Goal: Transaction & Acquisition: Purchase product/service

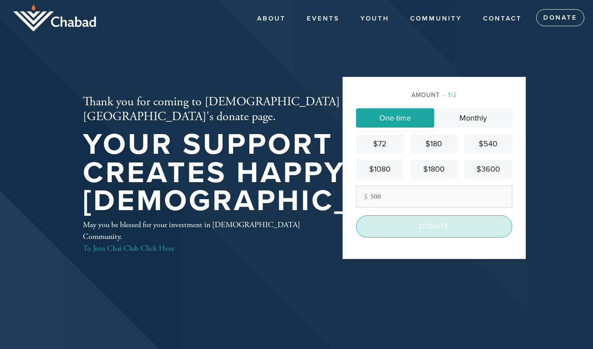
type input "500"
click at [406, 233] on input "Donate" at bounding box center [434, 226] width 156 height 22
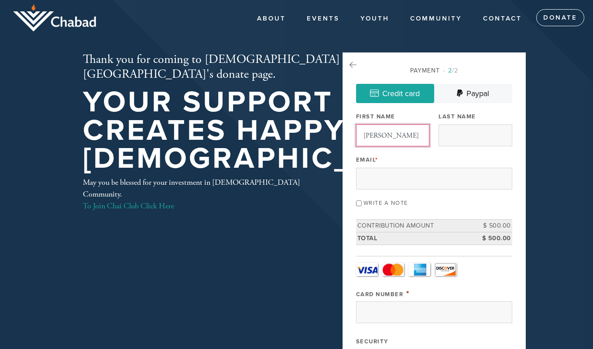
type input "[PERSON_NAME]"
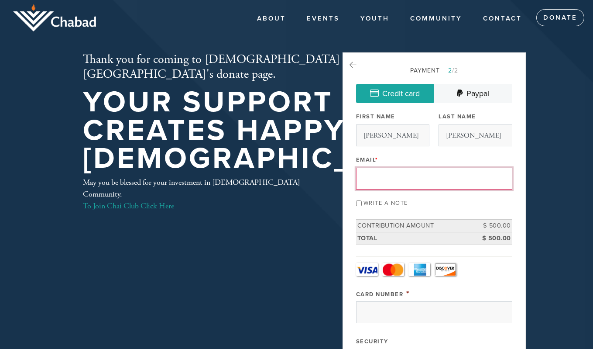
type input "[PERSON_NAME][EMAIL_ADDRESS][DOMAIN_NAME]"
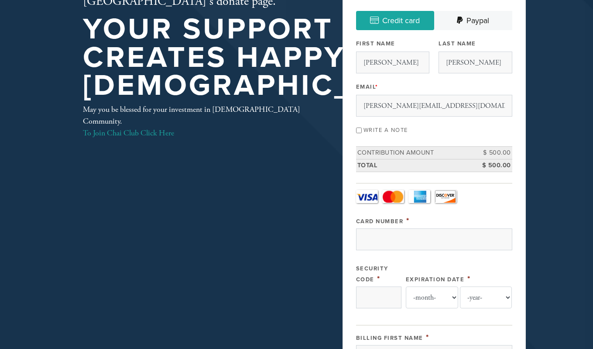
scroll to position [74, 0]
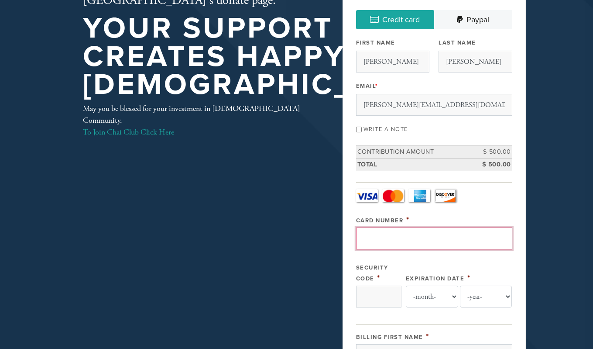
click at [372, 240] on input "Card Number" at bounding box center [434, 238] width 156 height 22
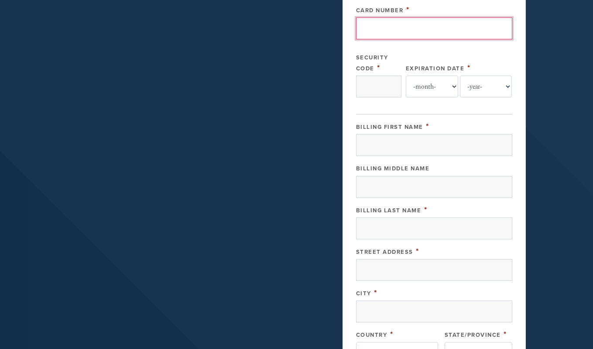
scroll to position [187, 0]
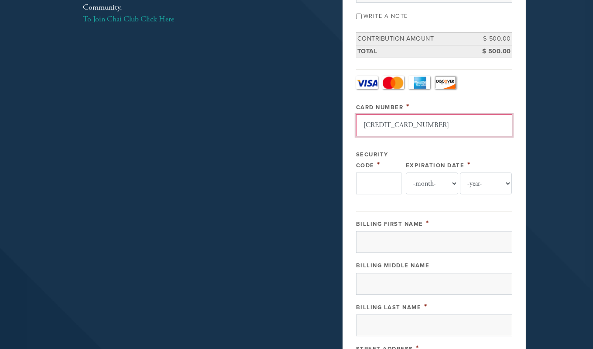
type input "[CREDIT_CARD_NUMBER]"
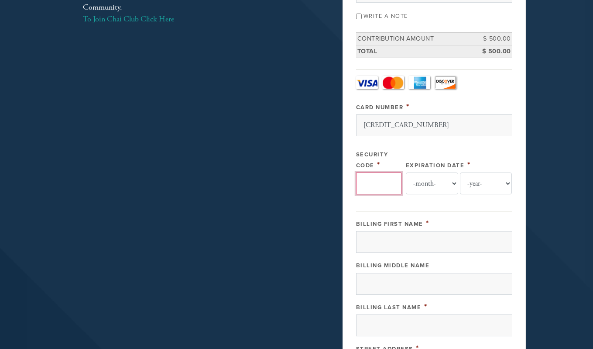
click at [370, 178] on input "Security Code" at bounding box center [378, 183] width 45 height 22
type input "071"
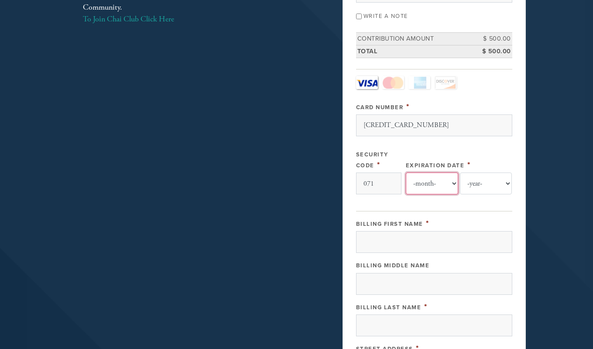
select select "5"
select select "2027"
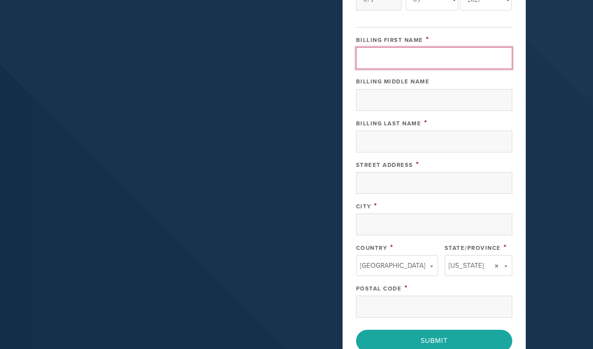
scroll to position [373, 0]
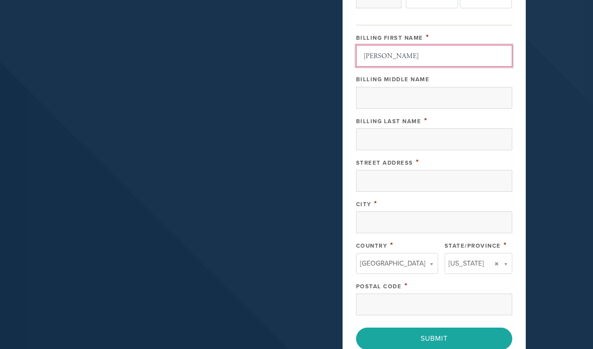
type input "Maria"
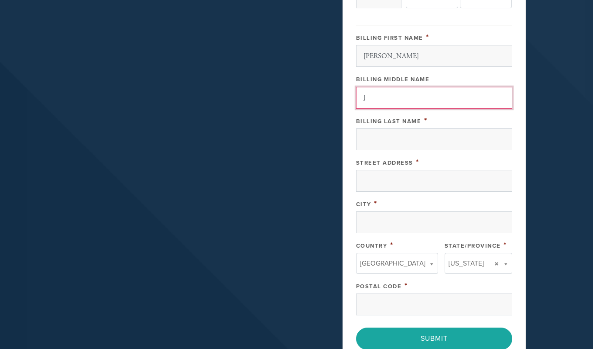
type input "J"
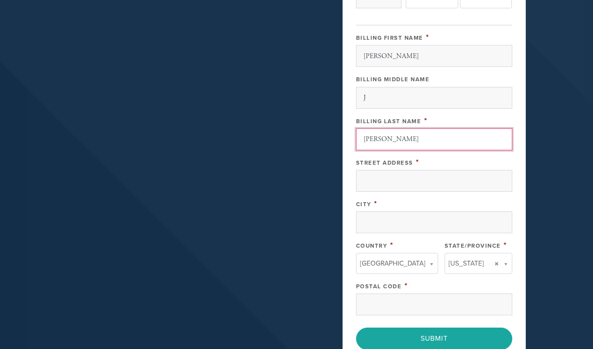
type input "Palacio"
click at [508, 154] on div "Billing First Name * Maria Billing Middle Name J Billing Last Name * Palacio St…" at bounding box center [434, 173] width 156 height 283
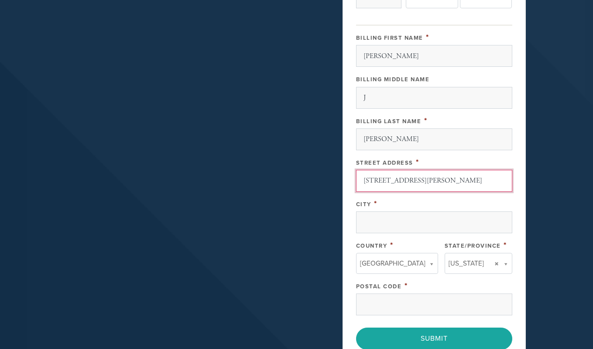
click at [462, 179] on input "101 Lena way" at bounding box center [434, 181] width 156 height 22
type input "101 Lena way, apt 4118"
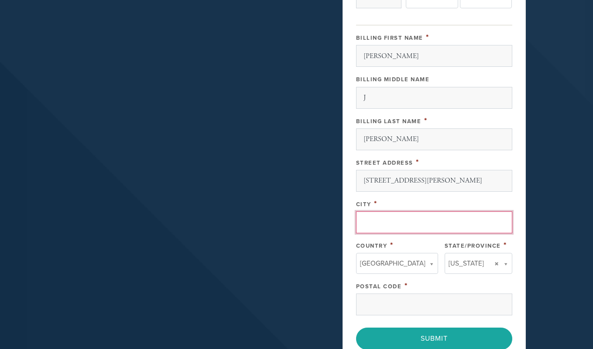
click at [437, 218] on input "City" at bounding box center [434, 222] width 156 height 22
type input "Mountain View"
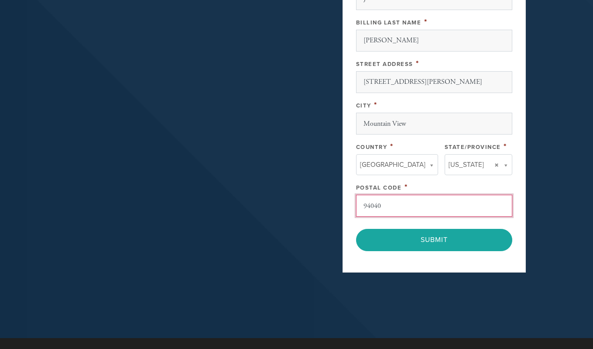
scroll to position [472, 0]
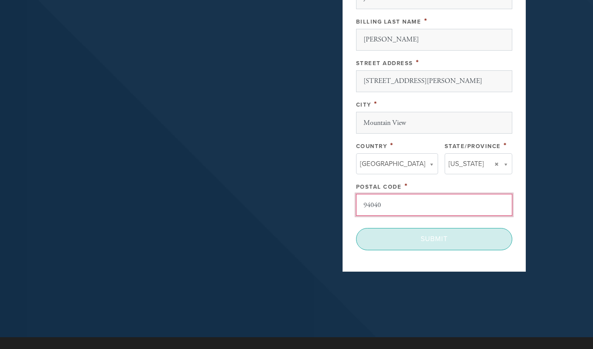
type input "94040"
click at [441, 240] on input "Submit" at bounding box center [434, 239] width 156 height 22
